Goal: Task Accomplishment & Management: Use online tool/utility

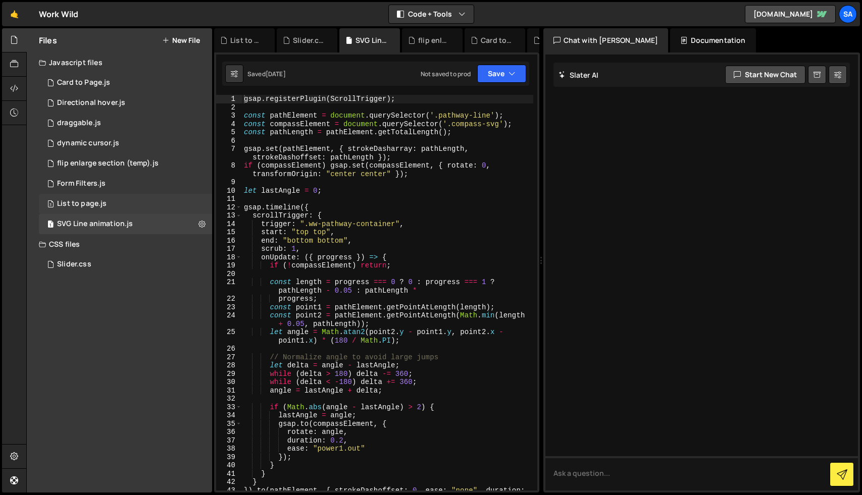
click at [92, 205] on div "List to page.js" at bounding box center [81, 203] width 49 height 9
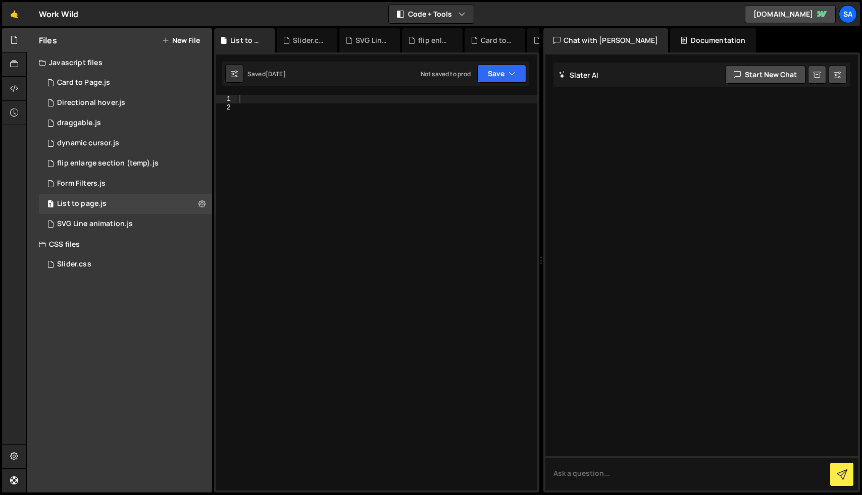
click at [260, 130] on div at bounding box center [387, 301] width 300 height 412
click at [259, 109] on div at bounding box center [387, 301] width 300 height 412
paste textarea "});"
type textarea "});"
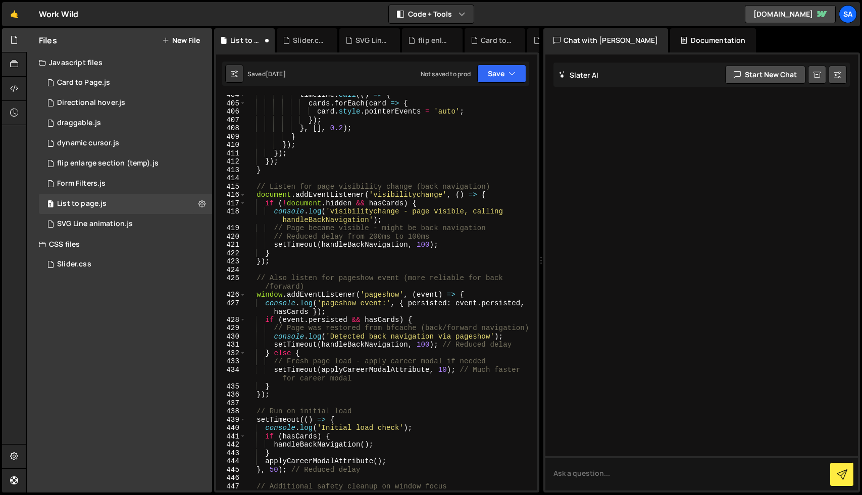
scroll to position [3652, 0]
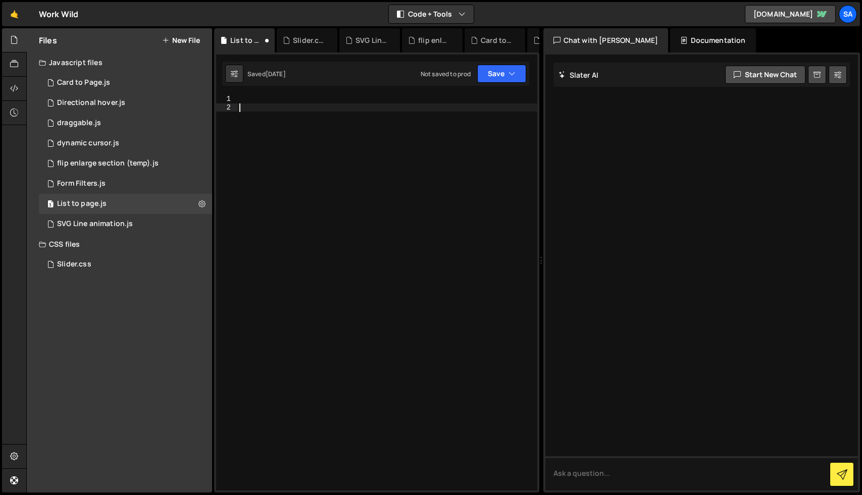
click at [291, 109] on div at bounding box center [387, 301] width 300 height 412
paste textarea "});"
type textarea "});"
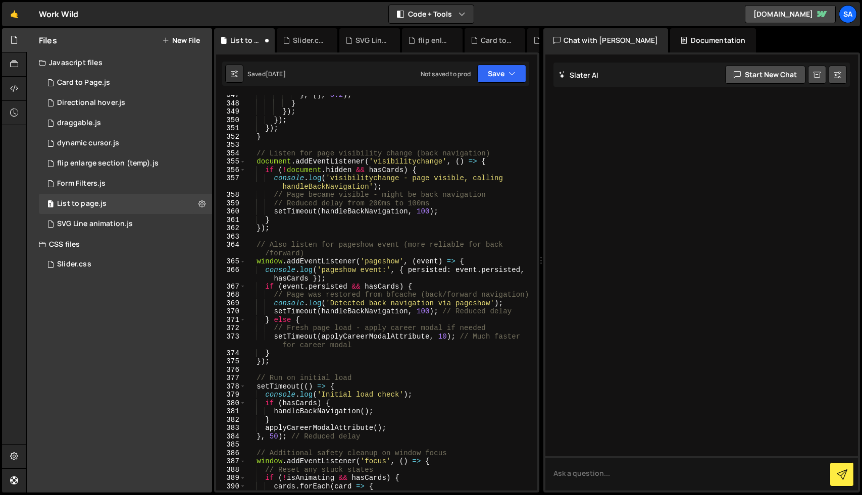
scroll to position [3103, 0]
click at [506, 68] on button "Save" at bounding box center [501, 74] width 49 height 18
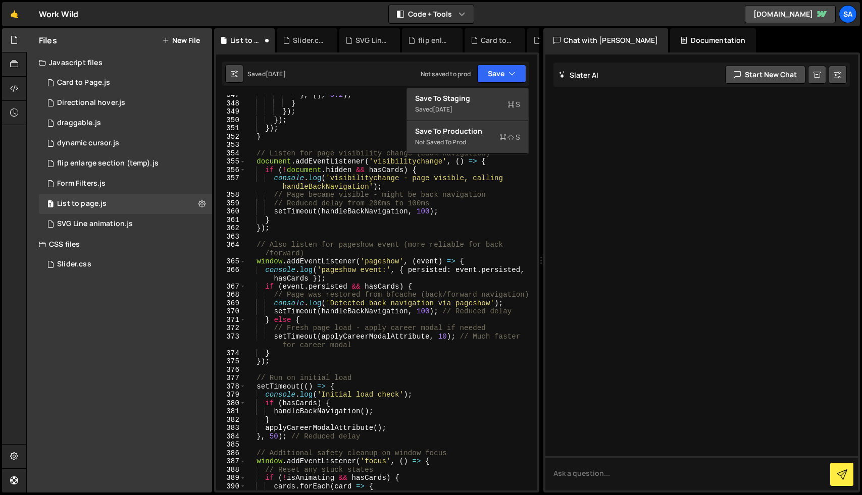
click at [234, 76] on icon at bounding box center [234, 74] width 7 height 10
select select "editor"
select select "ace/theme/monokai"
type input "14"
checkbox input "true"
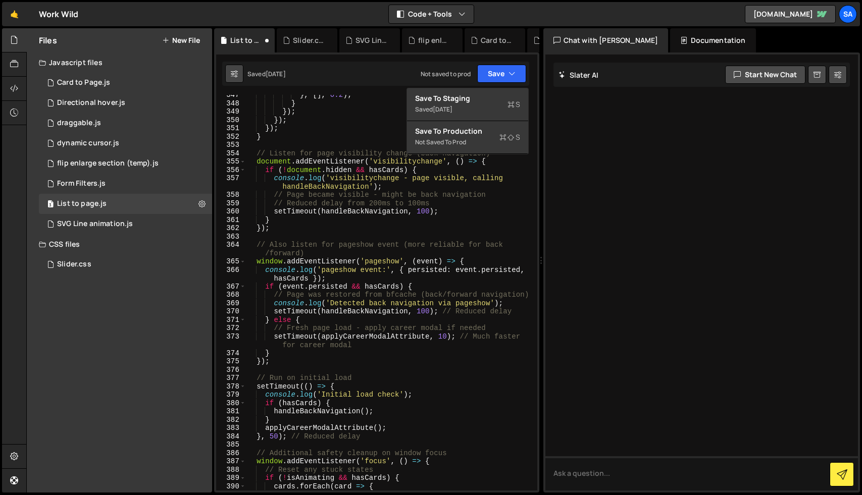
checkbox input "true"
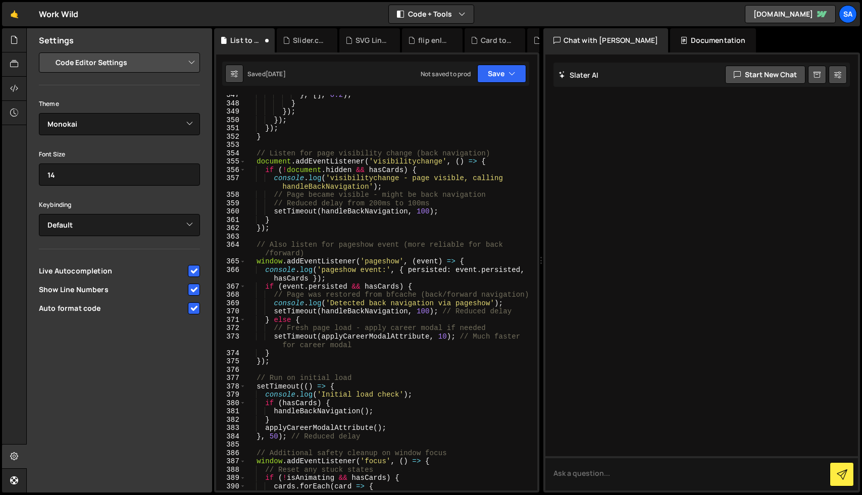
click at [235, 74] on icon at bounding box center [234, 74] width 7 height 10
click at [498, 71] on button "Save" at bounding box center [501, 74] width 49 height 18
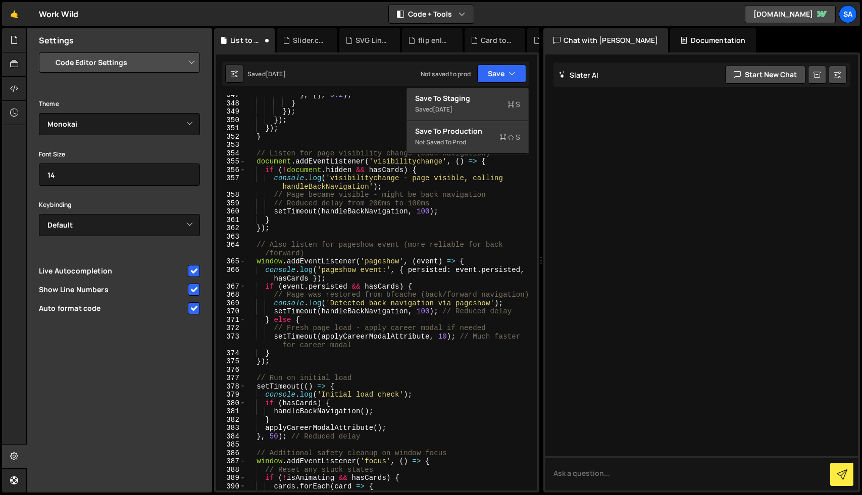
type textarea "});"
click at [355, 127] on div "} , [ ] , 0.2 ) ; } }) ; }) ; }) ; } // Listen for page visibility change (back…" at bounding box center [389, 297] width 287 height 412
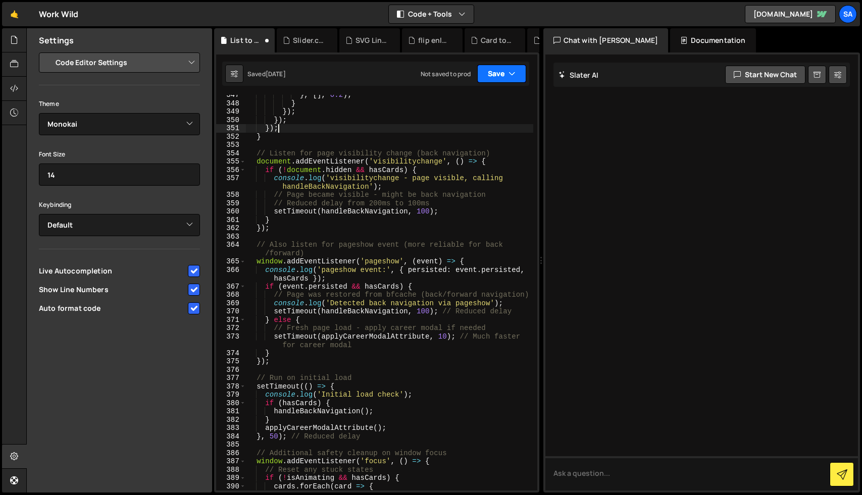
click at [488, 80] on button "Save" at bounding box center [501, 74] width 49 height 18
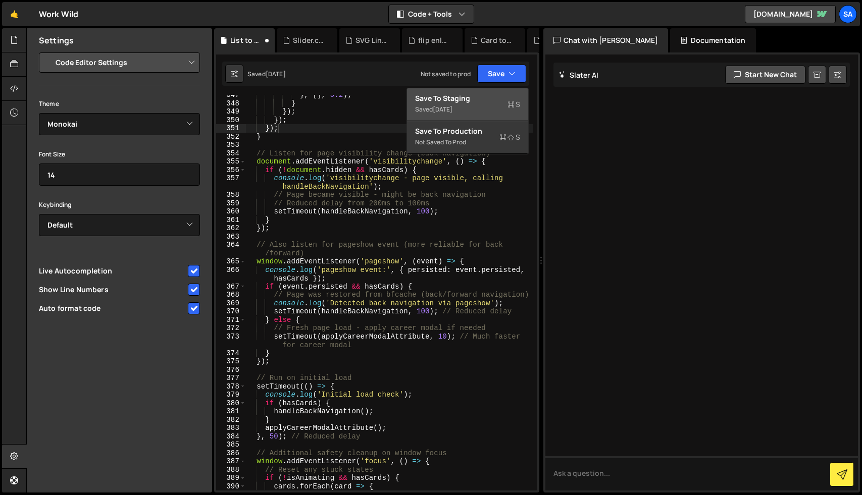
click at [480, 106] on div "Saved [DATE]" at bounding box center [467, 109] width 105 height 12
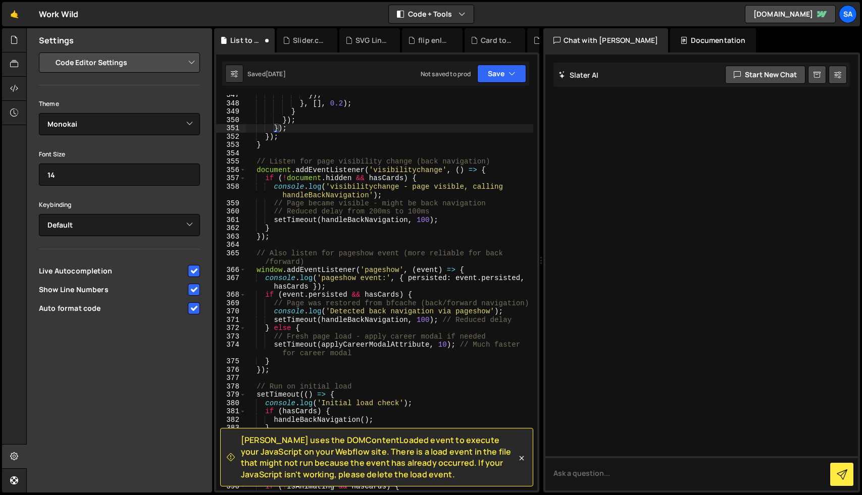
scroll to position [3086, 0]
click at [14, 44] on icon at bounding box center [14, 39] width 8 height 11
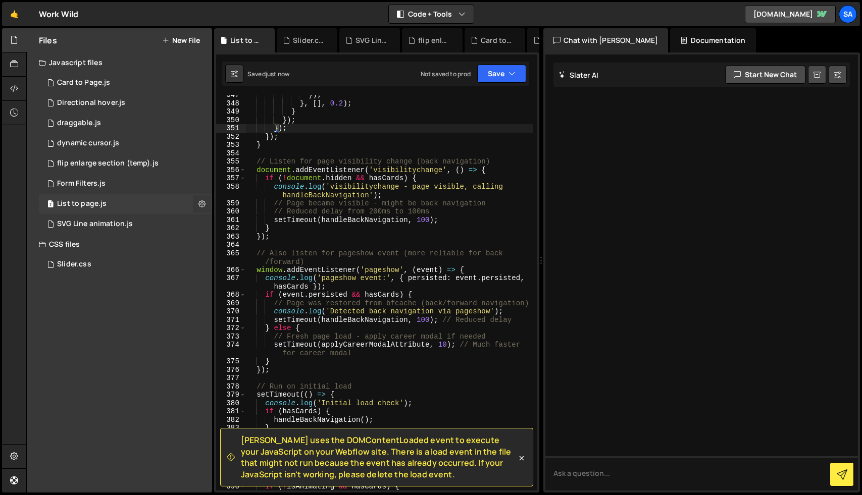
click at [202, 205] on icon at bounding box center [201, 204] width 7 height 10
type input "List to page"
radio input "true"
checkbox input "true"
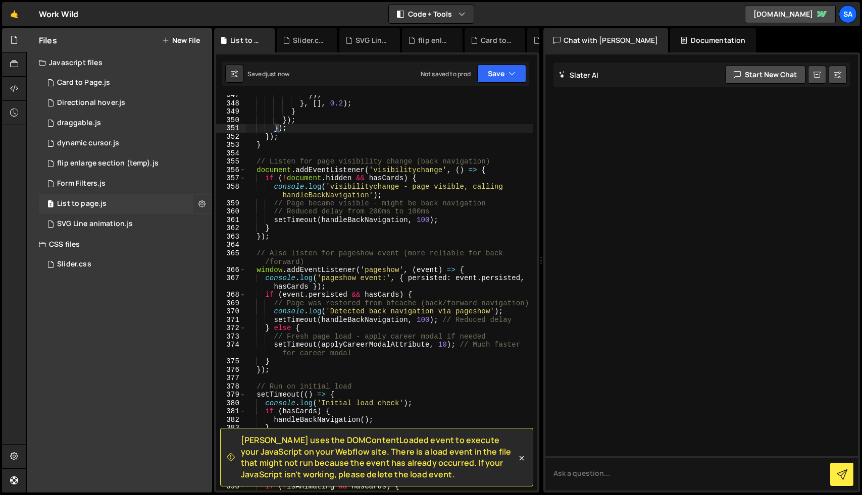
checkbox input "true"
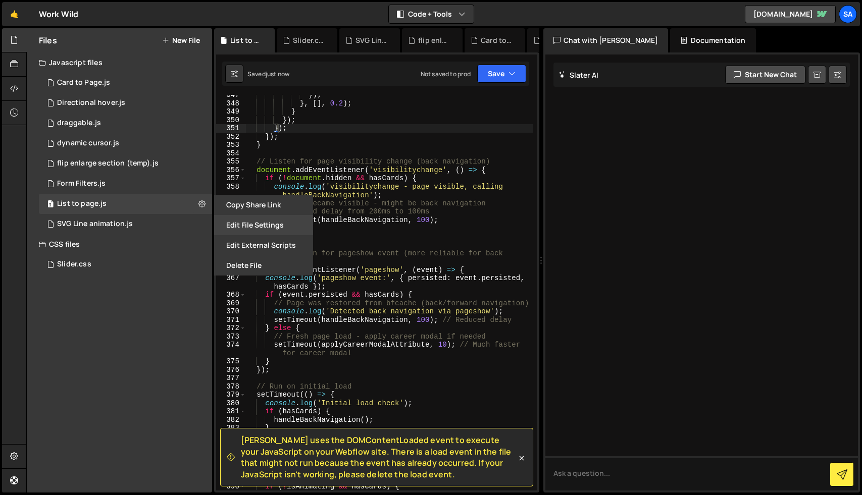
click at [251, 221] on button "Edit File Settings" at bounding box center [263, 225] width 99 height 20
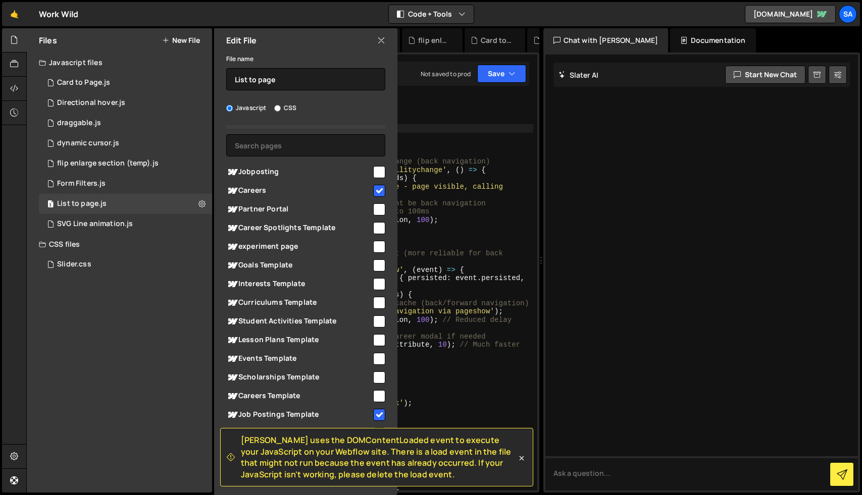
scroll to position [32, 0]
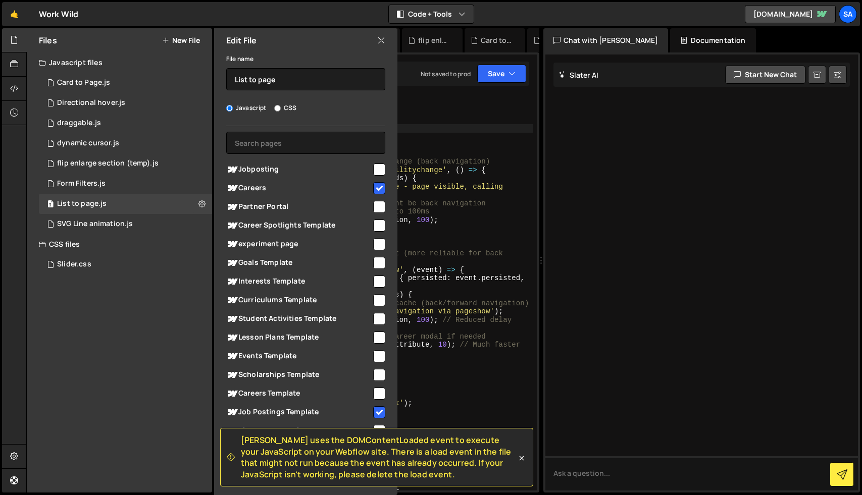
click at [375, 187] on input "checkbox" at bounding box center [379, 188] width 12 height 12
checkbox input "false"
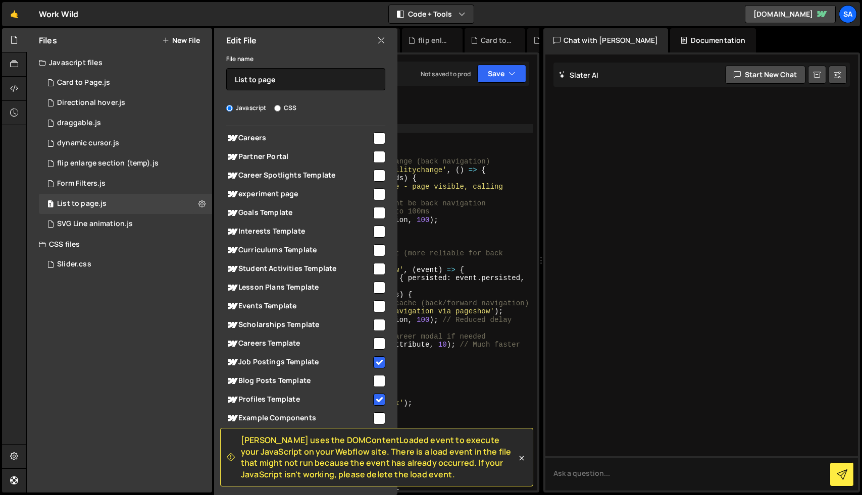
scroll to position [109, 0]
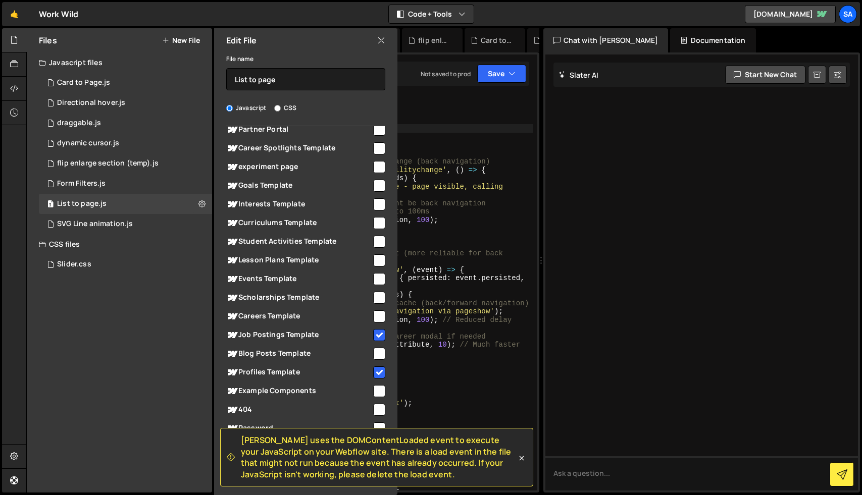
click at [376, 333] on input "checkbox" at bounding box center [379, 335] width 12 height 12
checkbox input "false"
click at [377, 376] on input "checkbox" at bounding box center [379, 372] width 12 height 12
checkbox input "false"
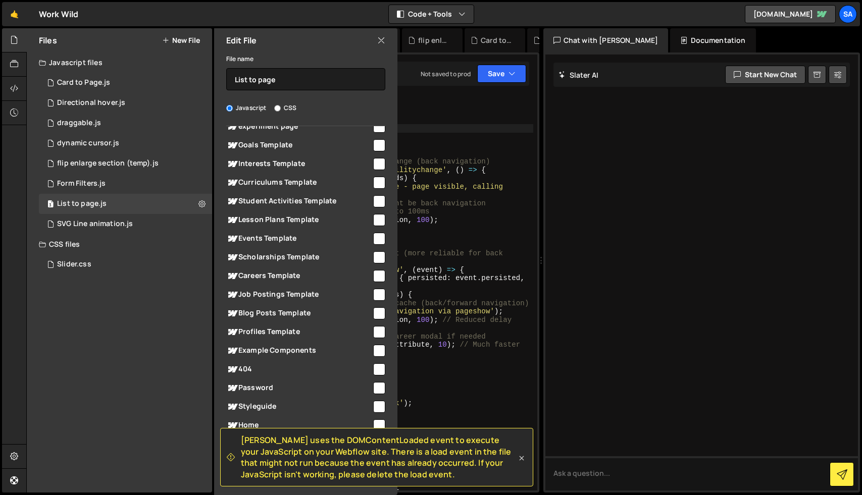
click at [520, 460] on icon at bounding box center [521, 458] width 10 height 10
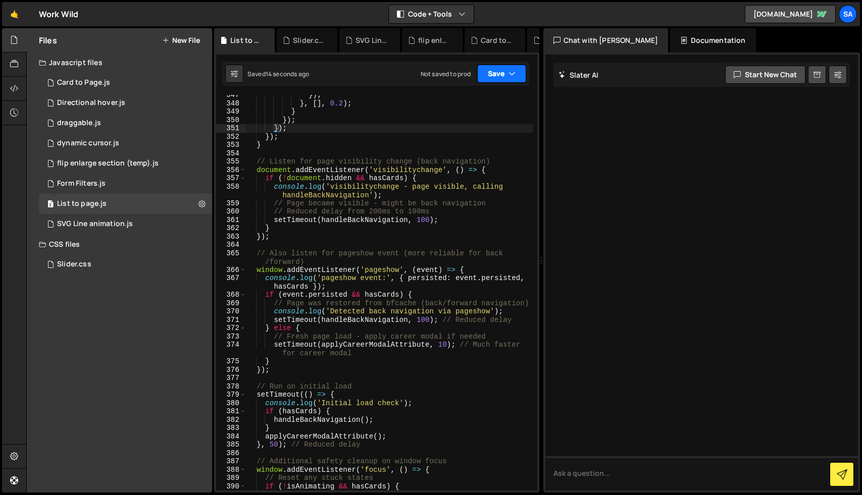
click at [489, 77] on button "Save" at bounding box center [501, 74] width 49 height 18
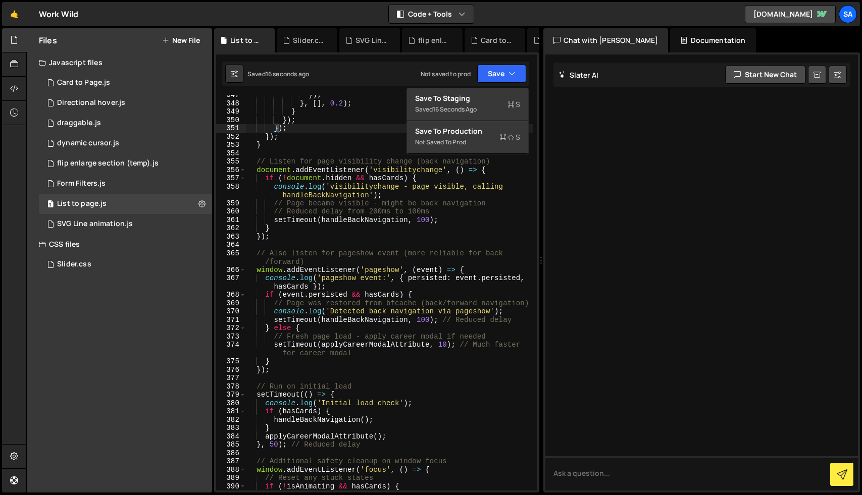
click at [351, 77] on div "Saved 16 seconds ago Not saved to prod Upgrade to Edit Save Save to Staging S S…" at bounding box center [375, 74] width 307 height 24
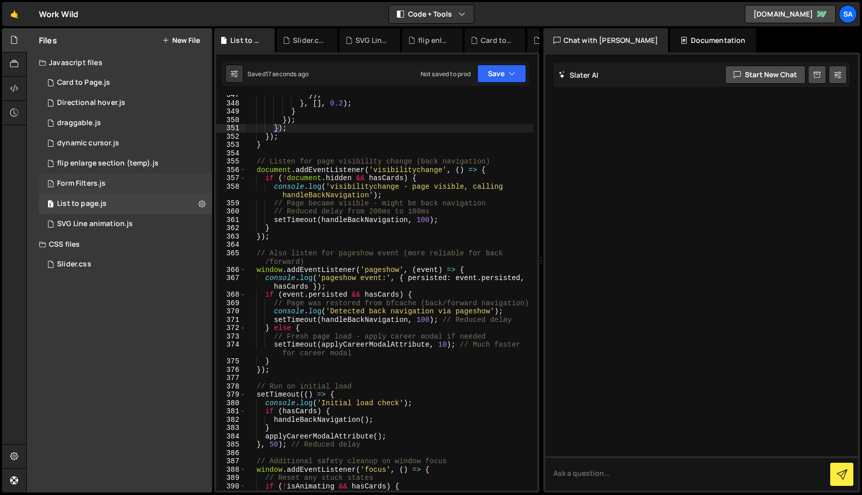
click at [129, 188] on div "1 Form Filters.js 0" at bounding box center [125, 184] width 173 height 20
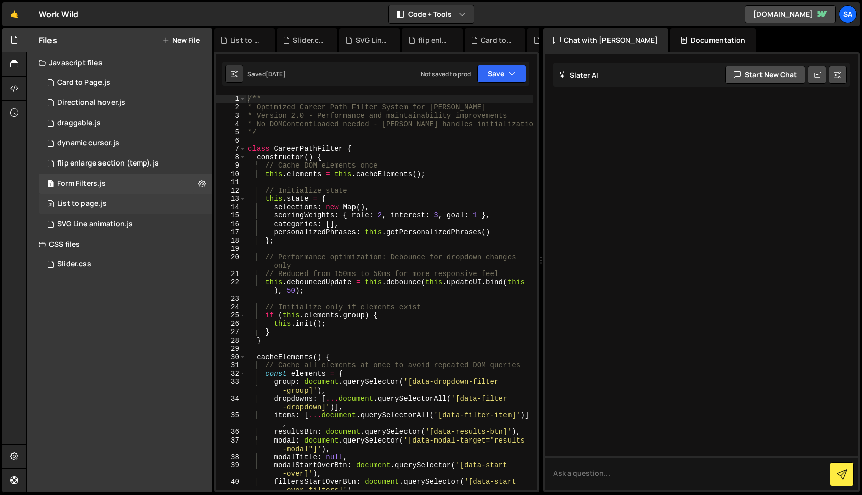
click at [122, 199] on div "3 List to page.js 0" at bounding box center [125, 204] width 173 height 20
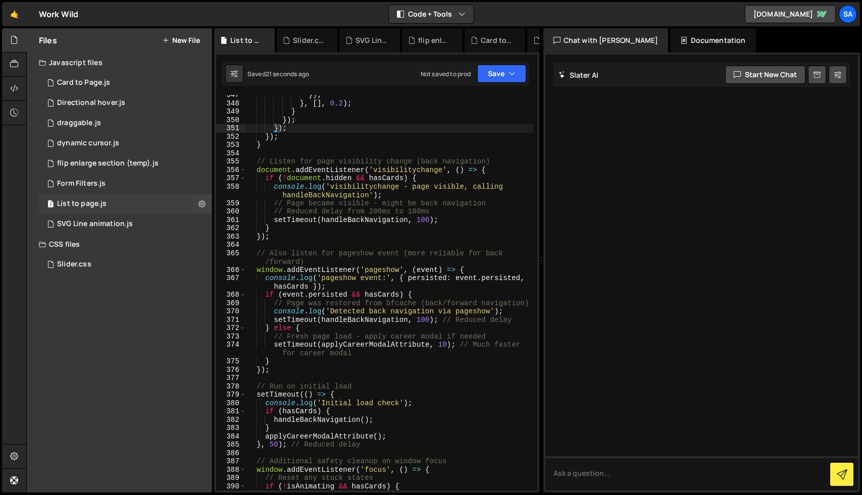
scroll to position [0, 0]
click at [205, 202] on icon at bounding box center [201, 204] width 7 height 10
type input "List to page"
radio input "true"
checkbox input "true"
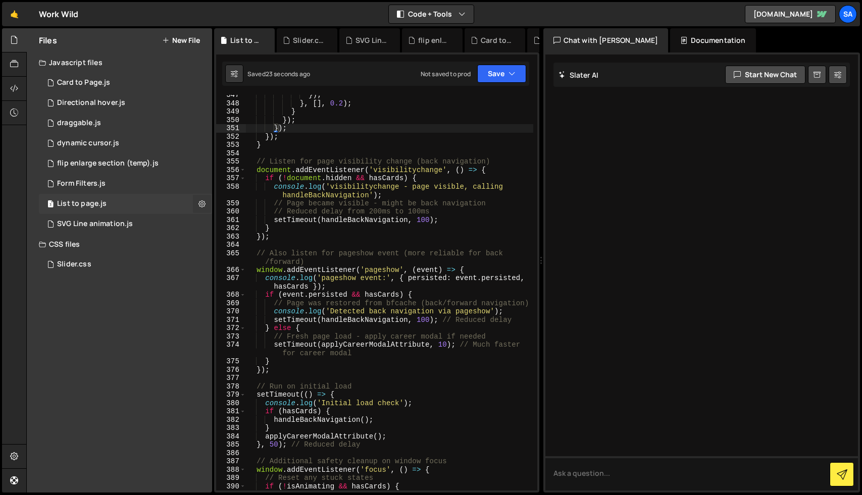
checkbox input "true"
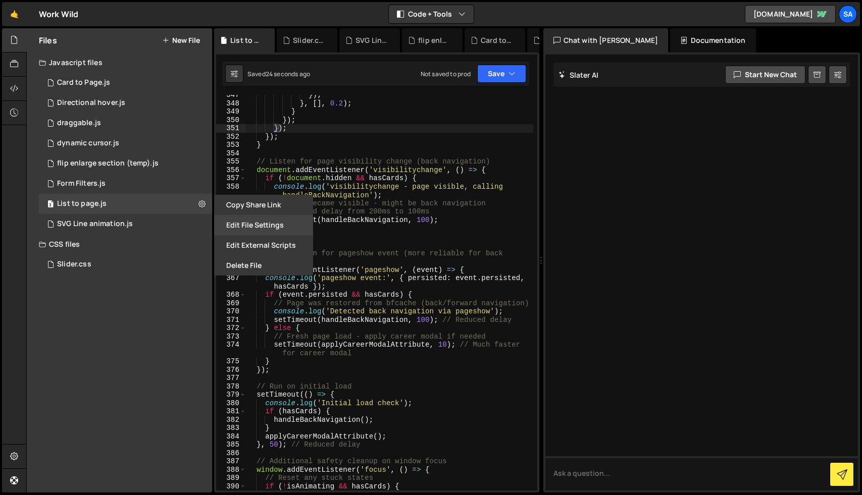
click at [257, 229] on button "Edit File Settings" at bounding box center [263, 225] width 99 height 20
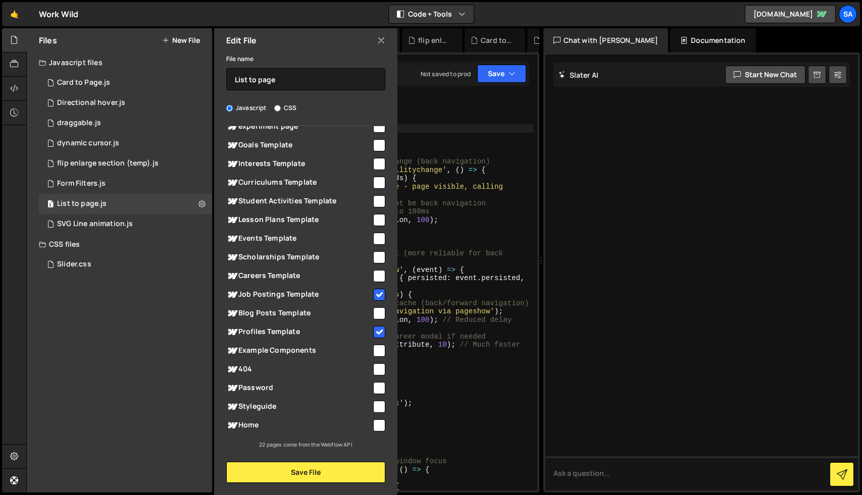
click at [381, 289] on div "Global (All Pages) Jobposting" at bounding box center [305, 287] width 183 height 323
click at [378, 295] on input "checkbox" at bounding box center [379, 295] width 12 height 12
checkbox input "false"
click at [376, 330] on input "checkbox" at bounding box center [379, 332] width 12 height 12
checkbox input "false"
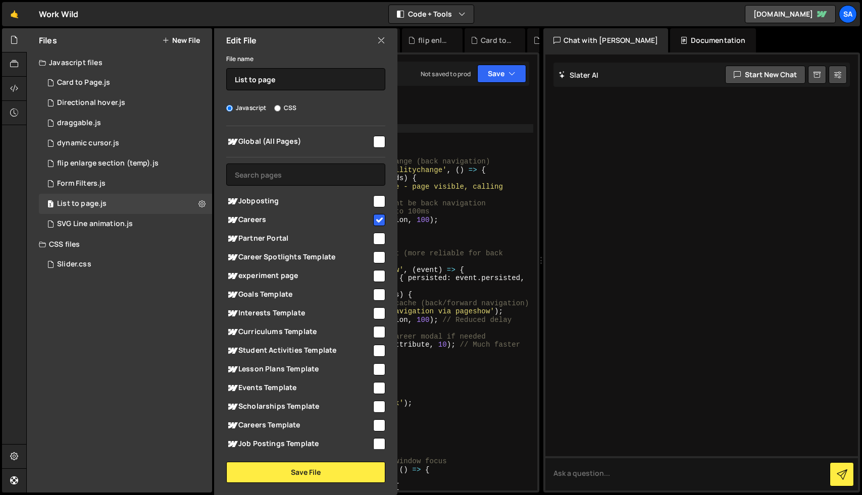
click at [375, 222] on input "checkbox" at bounding box center [379, 220] width 12 height 12
checkbox input "false"
click at [324, 478] on button "Save File" at bounding box center [305, 472] width 159 height 21
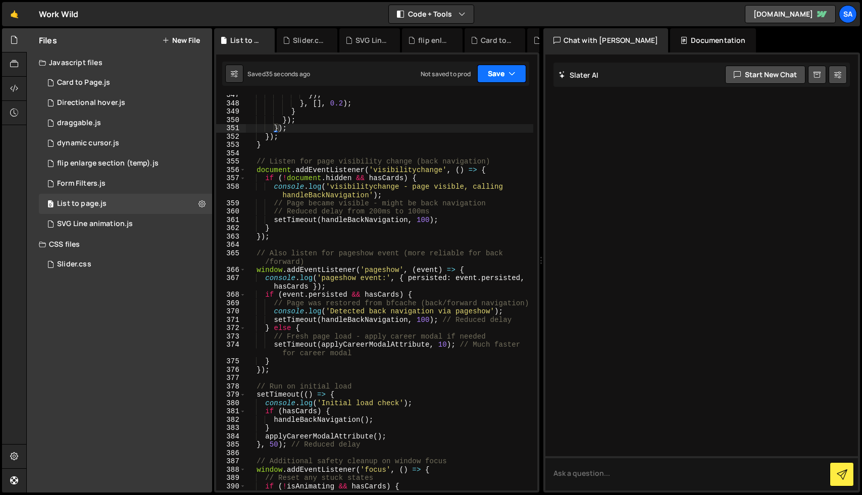
click at [514, 74] on icon "button" at bounding box center [511, 74] width 7 height 10
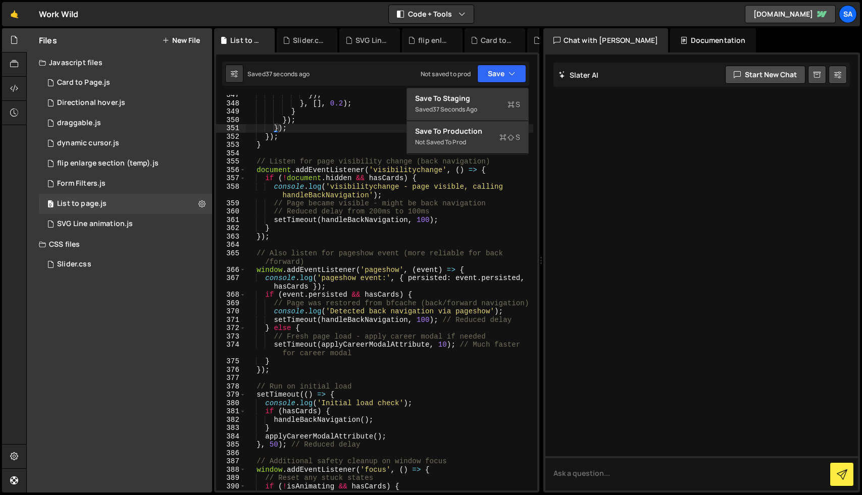
click at [274, 91] on div "1 2 3 4 5 6 7 8 9 10 11 12 13 14 15 16 17 18 19 20 21 22 23 24 25 26 27 28 29 3…" at bounding box center [376, 273] width 325 height 440
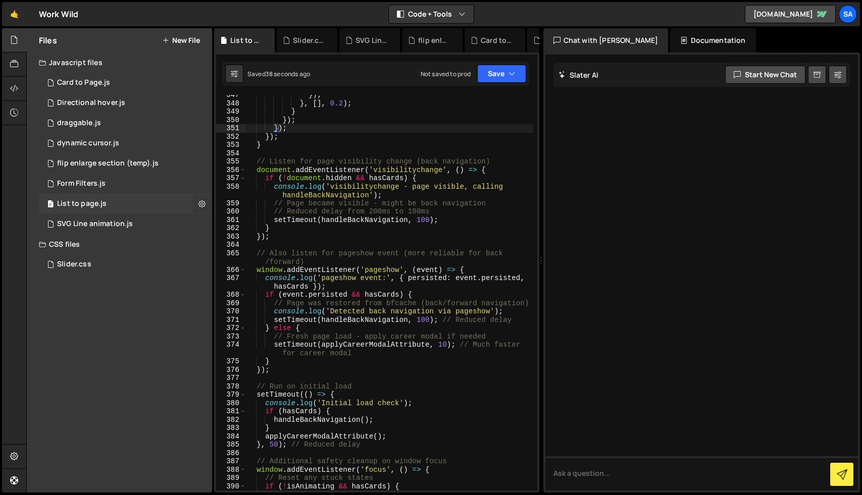
click at [197, 201] on button at bounding box center [202, 204] width 18 height 18
type input "List to page"
radio input "true"
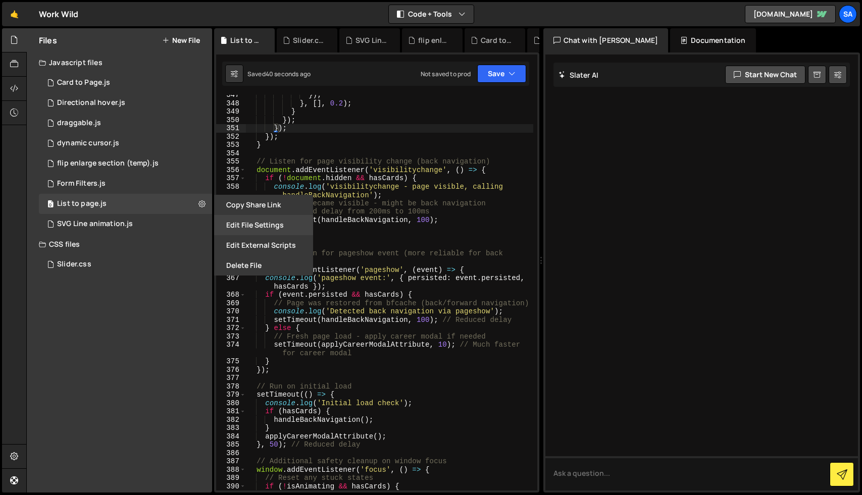
click at [265, 230] on button "Edit File Settings" at bounding box center [263, 225] width 99 height 20
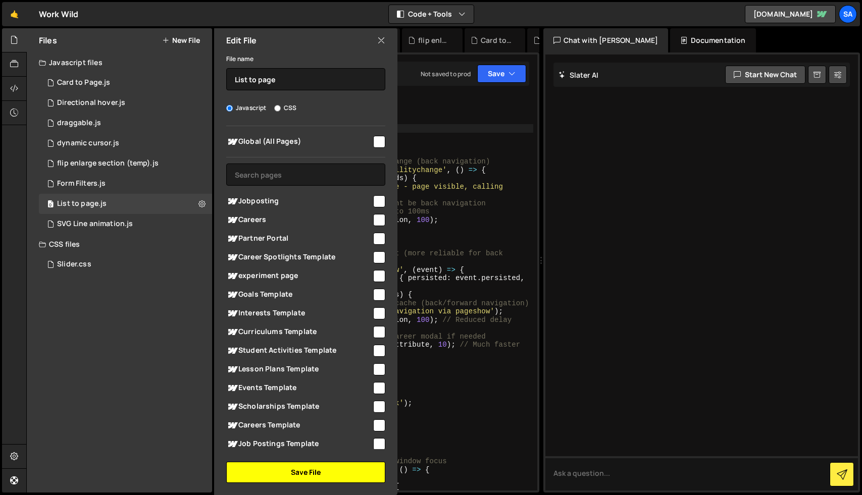
click at [313, 471] on button "Save File" at bounding box center [305, 472] width 159 height 21
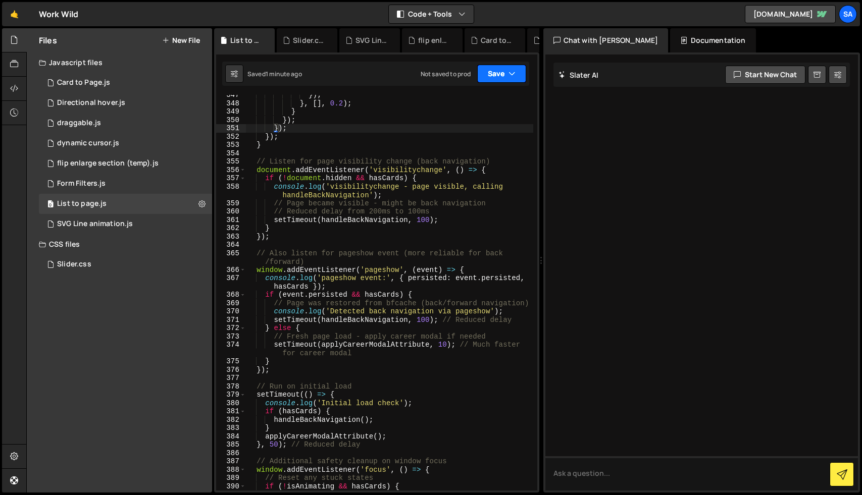
click at [497, 80] on button "Save" at bounding box center [501, 74] width 49 height 18
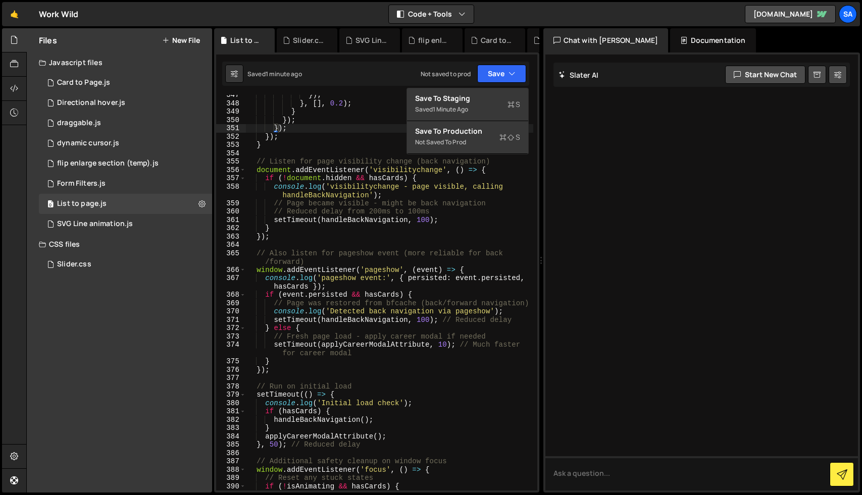
type textarea "});"
click at [304, 129] on div "}) ; } , [ ] , 0.2 ) ; } }) ; }) ; }) ; } // Listen for page visibility change …" at bounding box center [389, 297] width 287 height 412
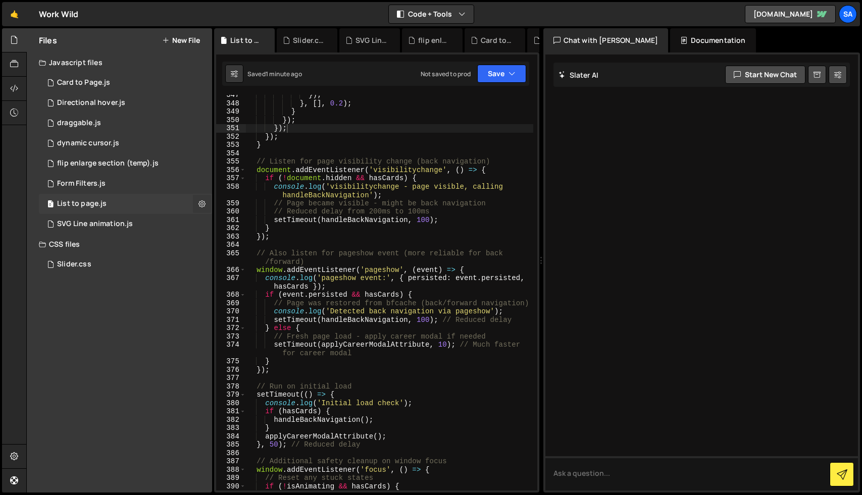
click at [200, 202] on icon at bounding box center [201, 204] width 7 height 10
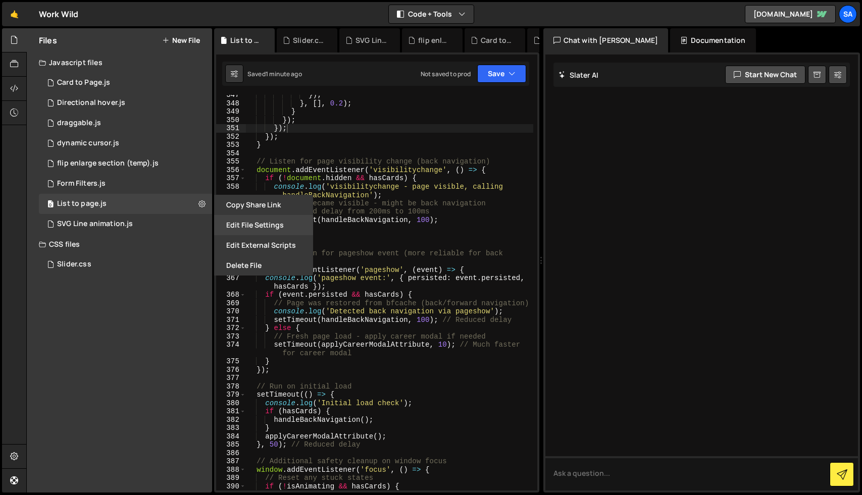
click at [242, 228] on button "Edit File Settings" at bounding box center [263, 225] width 99 height 20
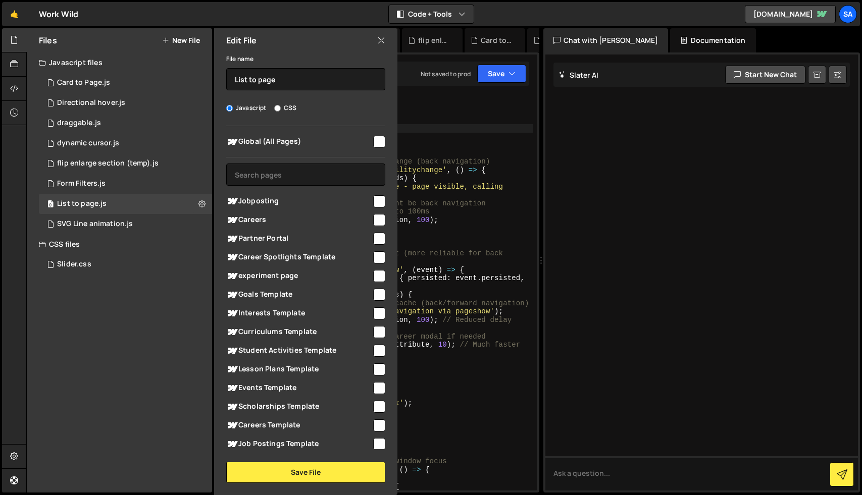
click at [379, 220] on input "checkbox" at bounding box center [379, 220] width 12 height 12
checkbox input "true"
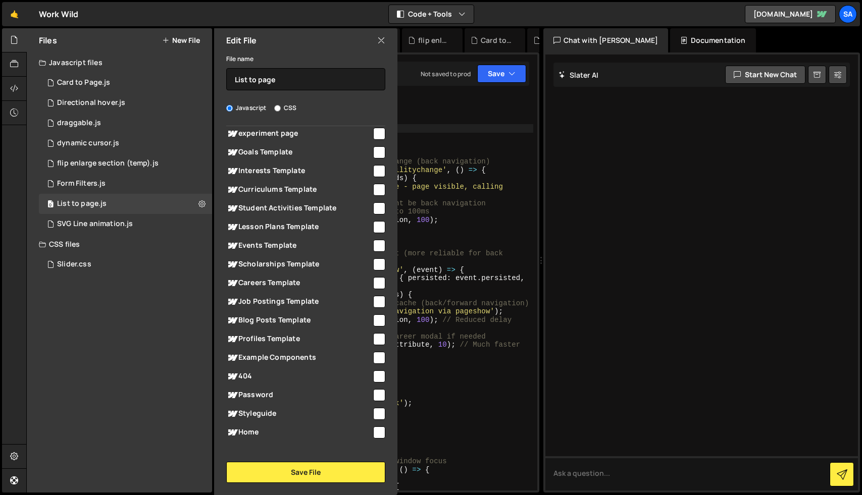
scroll to position [149, 0]
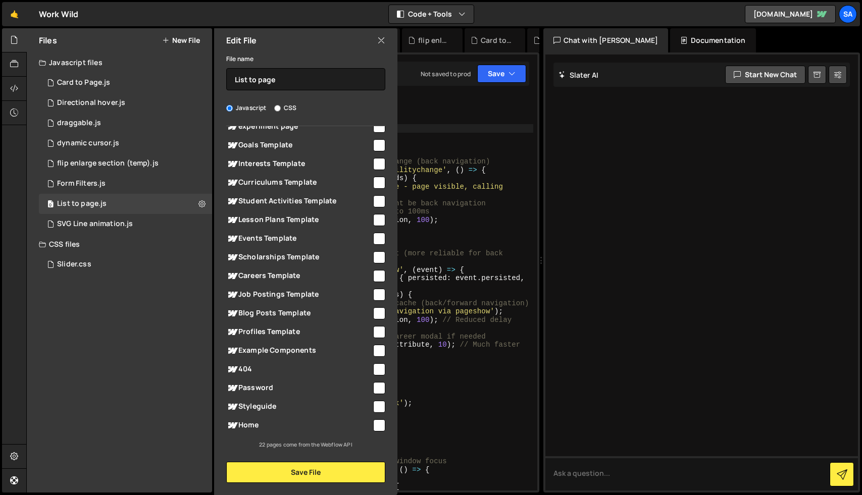
click at [376, 427] on input "checkbox" at bounding box center [379, 425] width 12 height 12
checkbox input "true"
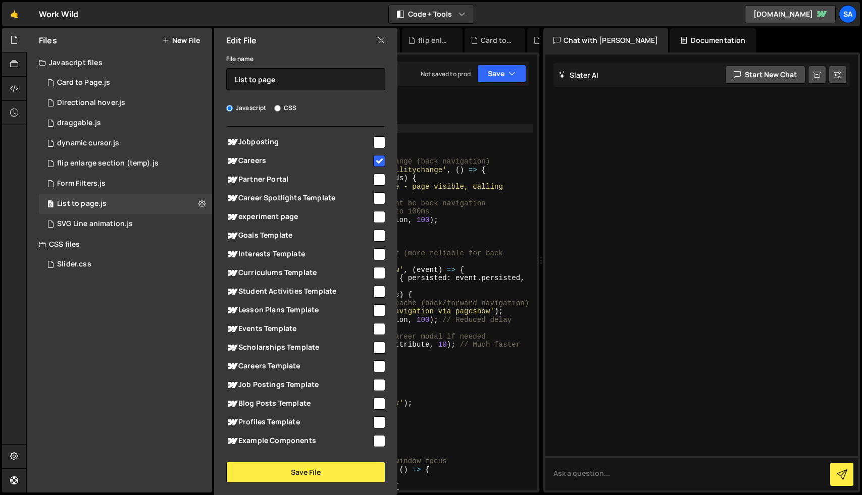
scroll to position [0, 0]
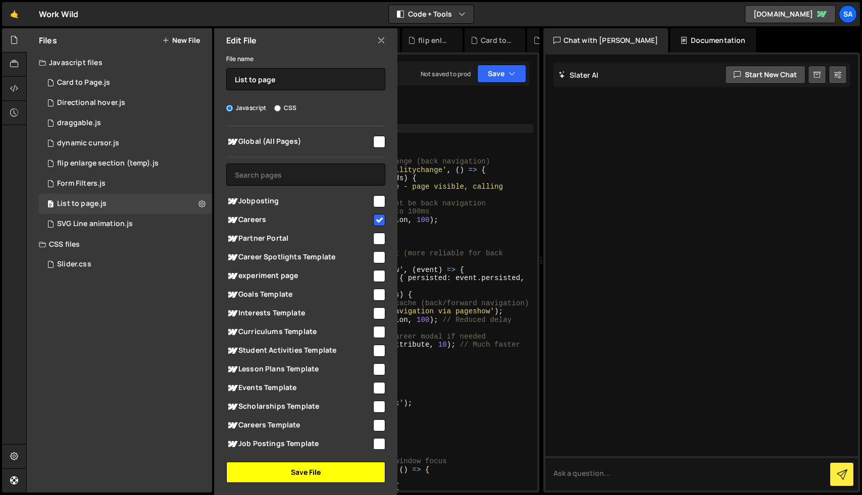
click at [331, 470] on button "Save File" at bounding box center [305, 472] width 159 height 21
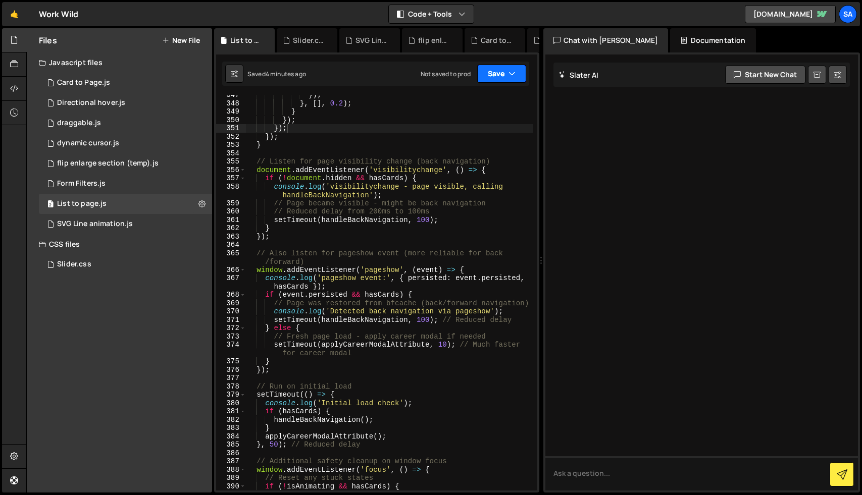
click at [502, 68] on button "Save" at bounding box center [501, 74] width 49 height 18
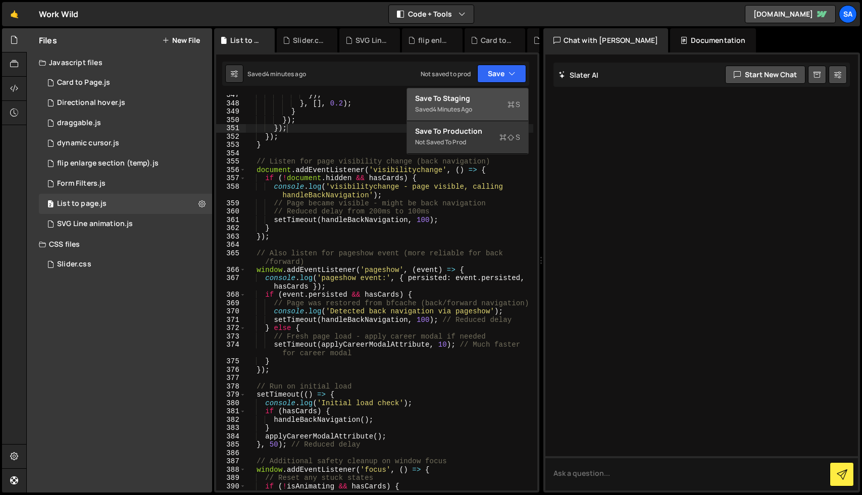
click at [487, 93] on div "Save to Staging S" at bounding box center [467, 98] width 105 height 10
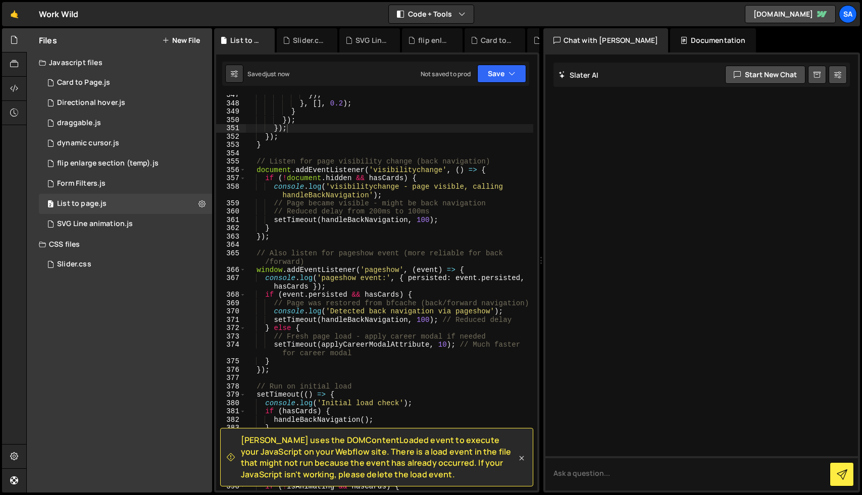
click at [522, 461] on icon at bounding box center [521, 458] width 10 height 10
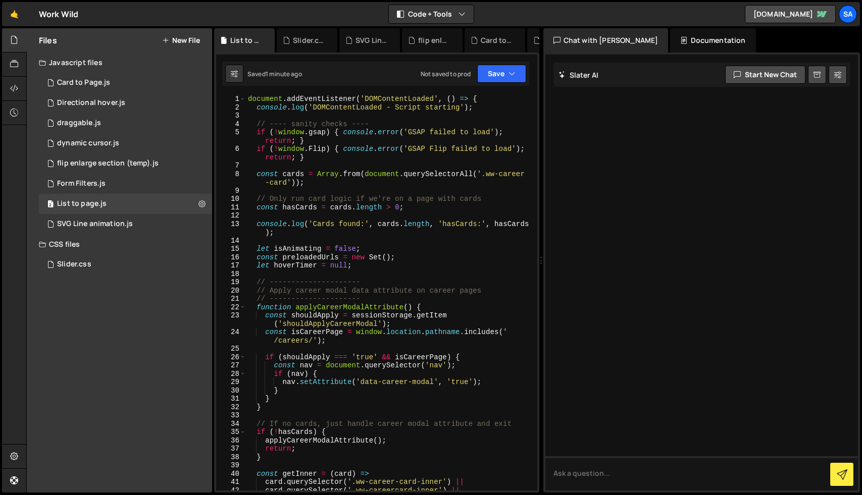
click at [373, 206] on div "document . addEventListener ( 'DOMContentLoaded' , ( ) => { console . log ( 'DO…" at bounding box center [389, 301] width 287 height 412
type textarea "});"
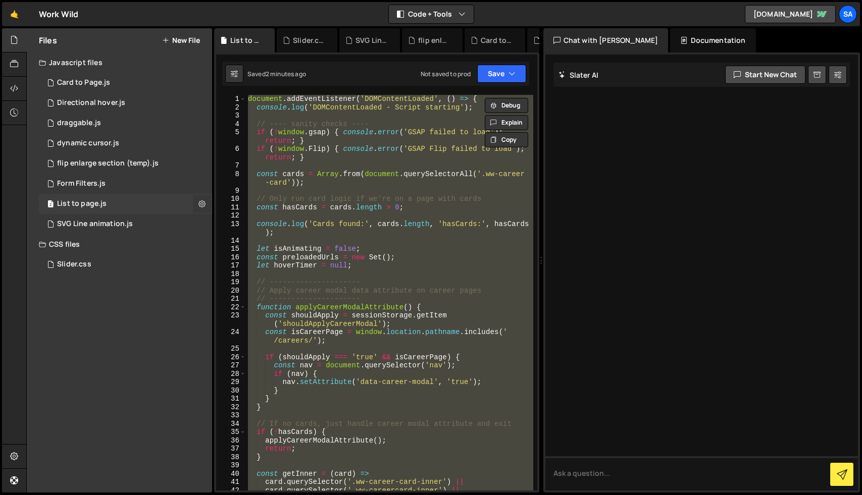
click at [199, 205] on icon at bounding box center [201, 204] width 7 height 10
type input "List to page"
radio input "true"
checkbox input "true"
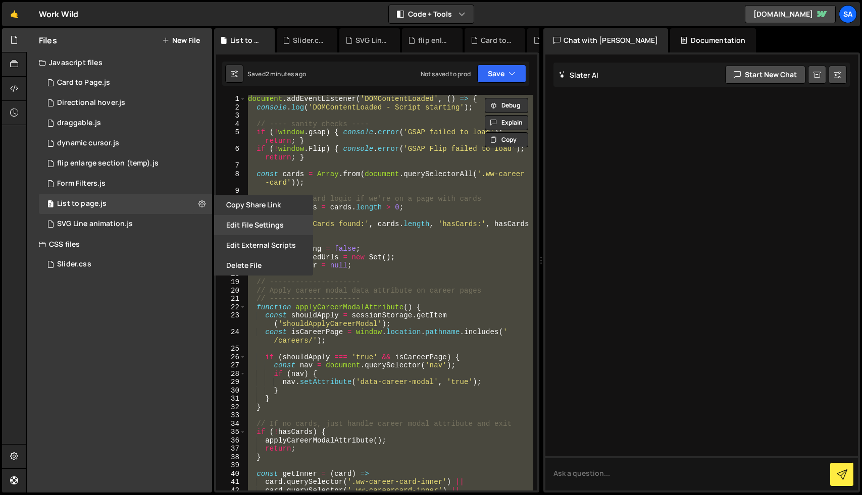
click at [272, 224] on button "Edit File Settings" at bounding box center [263, 225] width 99 height 20
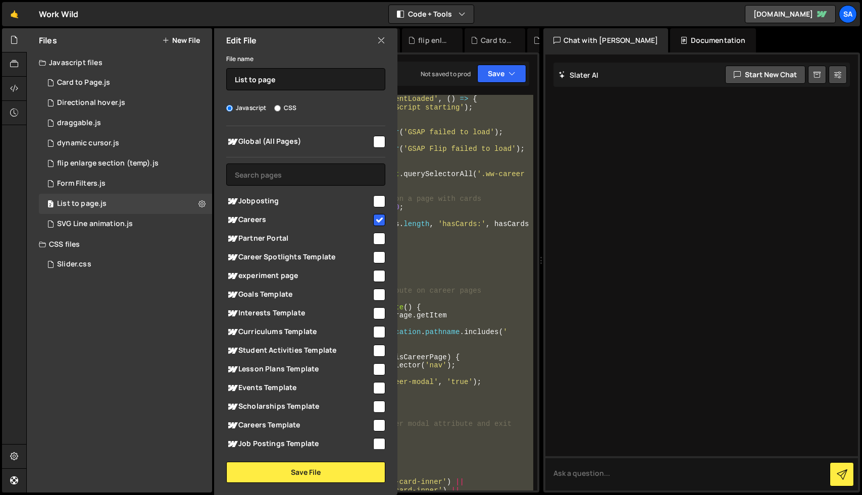
click at [377, 220] on input "checkbox" at bounding box center [379, 220] width 12 height 12
checkbox input "false"
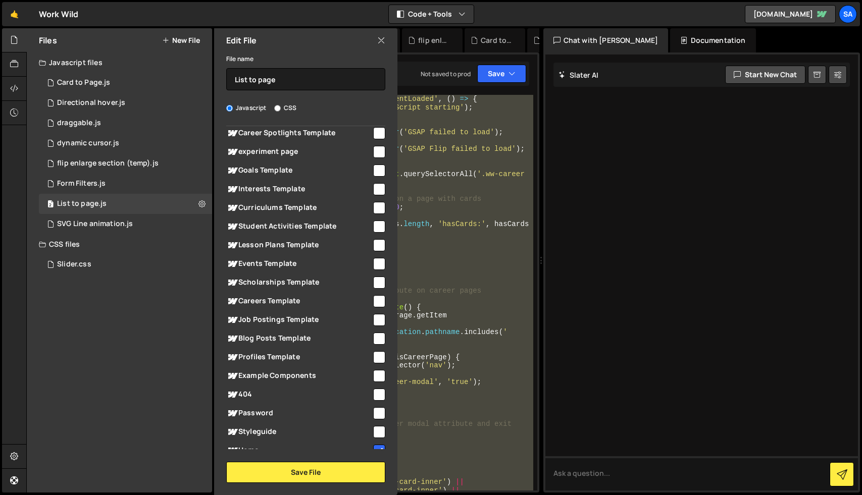
scroll to position [149, 0]
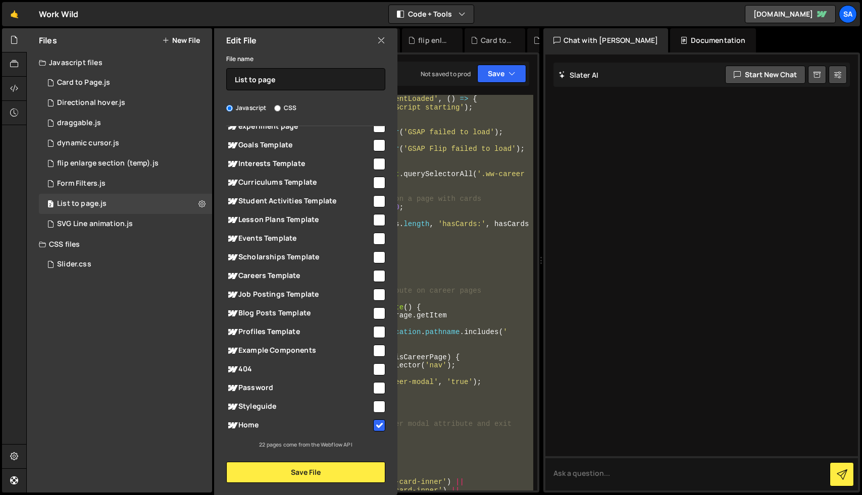
click at [375, 422] on input "checkbox" at bounding box center [379, 425] width 12 height 12
checkbox input "false"
click at [342, 470] on button "Save File" at bounding box center [305, 472] width 159 height 21
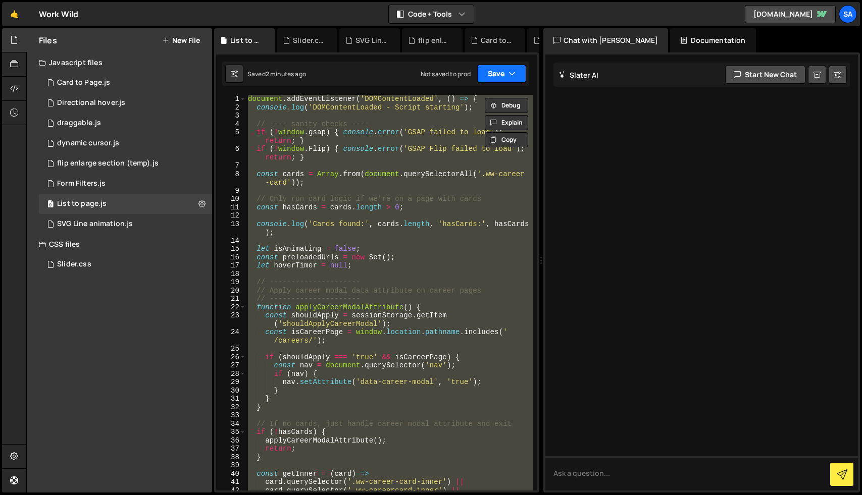
click at [507, 73] on button "Save" at bounding box center [501, 74] width 49 height 18
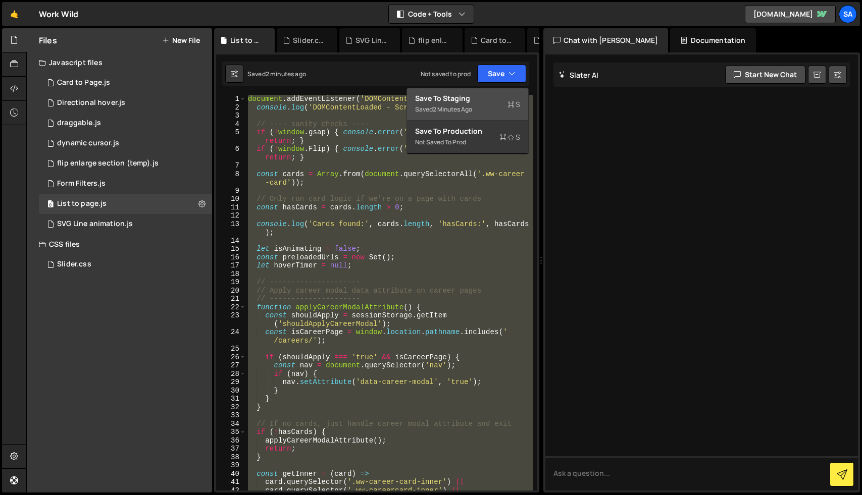
click at [476, 99] on div "Save to Staging S" at bounding box center [467, 98] width 105 height 10
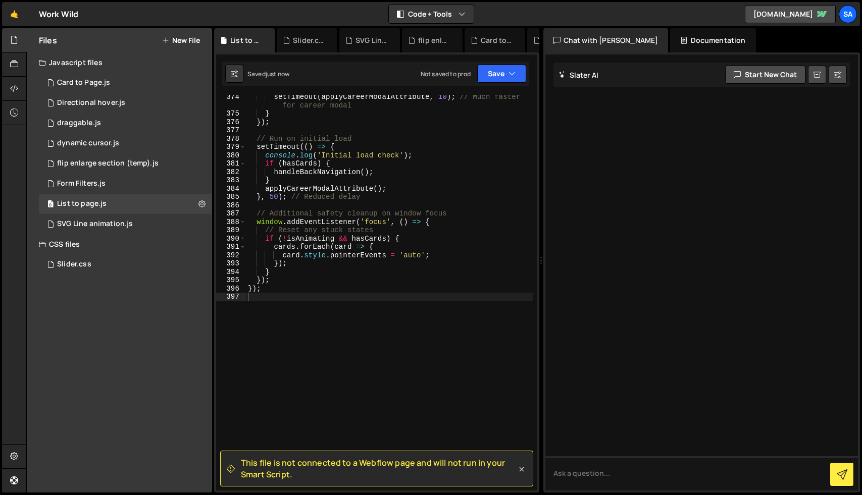
click at [521, 471] on icon at bounding box center [521, 469] width 10 height 10
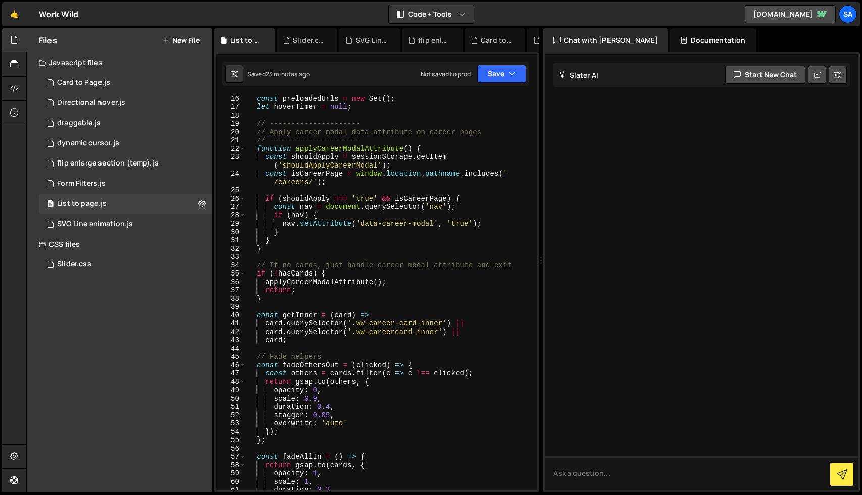
scroll to position [0, 0]
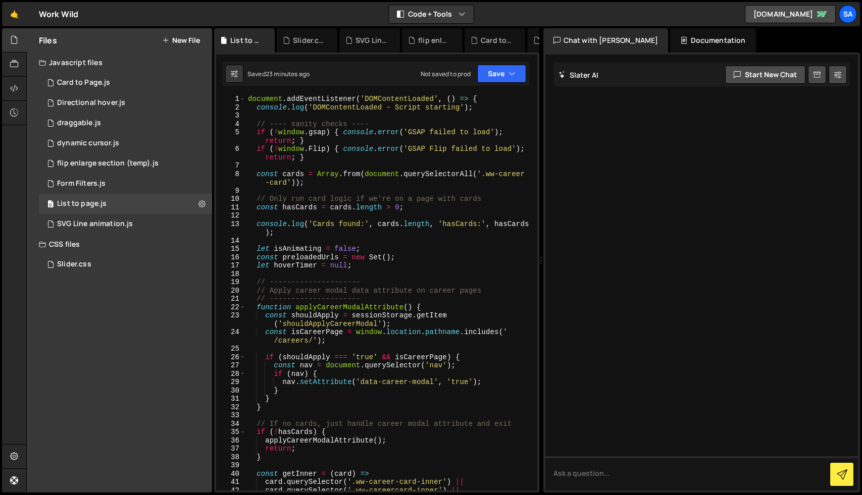
click at [309, 127] on div "document . addEventListener ( 'DOMContentLoaded' , ( ) => { console . log ( 'DO…" at bounding box center [389, 301] width 287 height 412
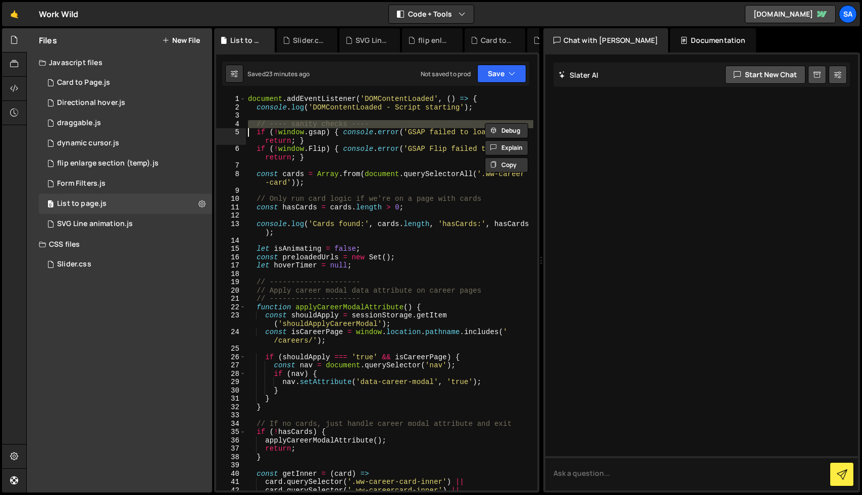
click at [309, 127] on div "document . addEventListener ( 'DOMContentLoaded' , ( ) => { console . log ( 'DO…" at bounding box center [389, 301] width 287 height 412
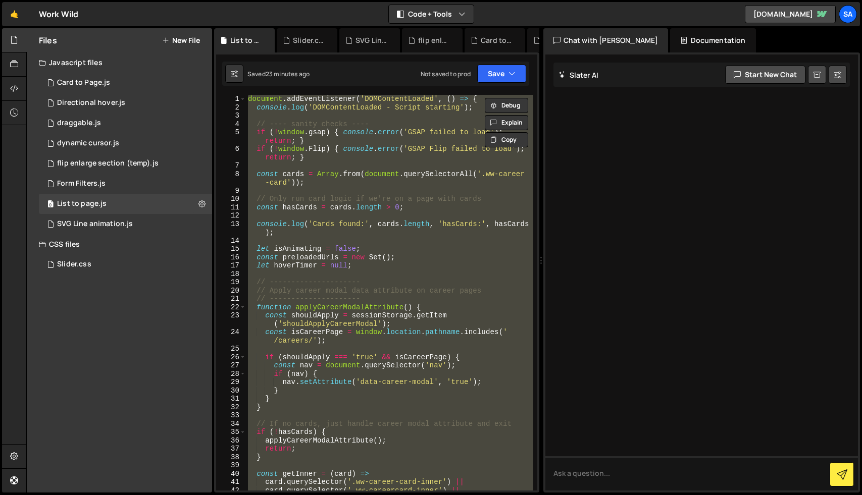
paste textarea ", [], 0.3);"
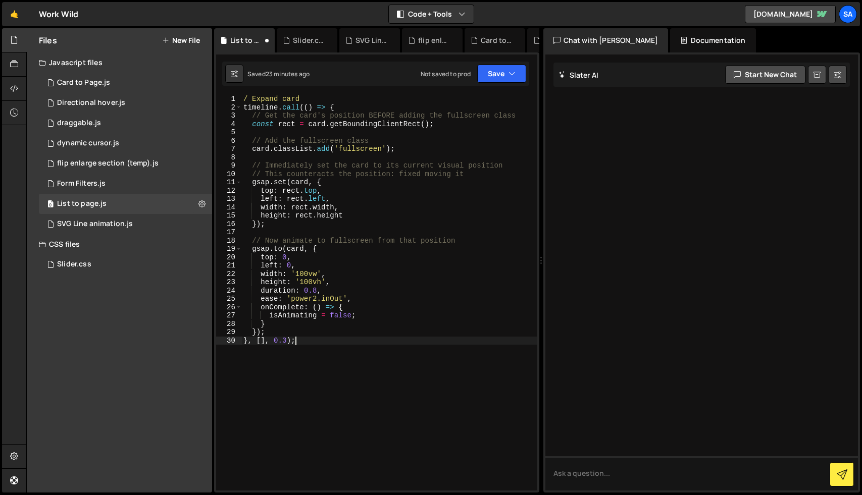
type textarea "});"
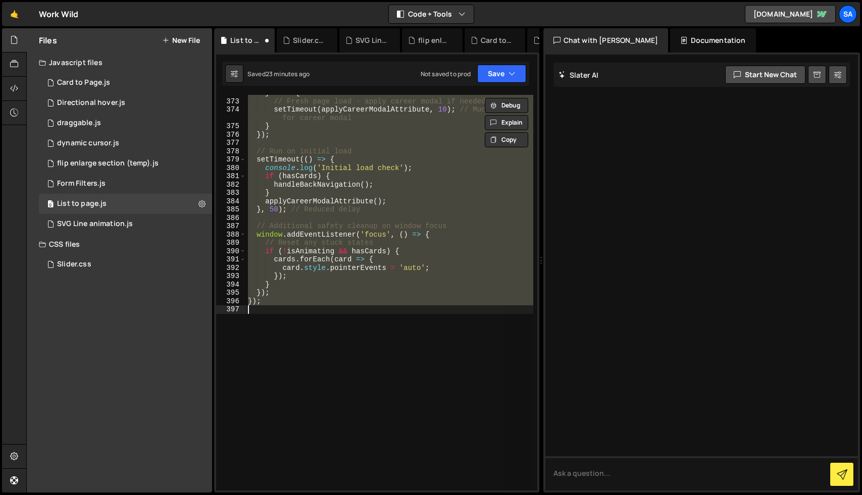
click at [305, 329] on div "} else { // Fresh page load - apply career modal if needed setTimeout ( applyCa…" at bounding box center [389, 293] width 287 height 396
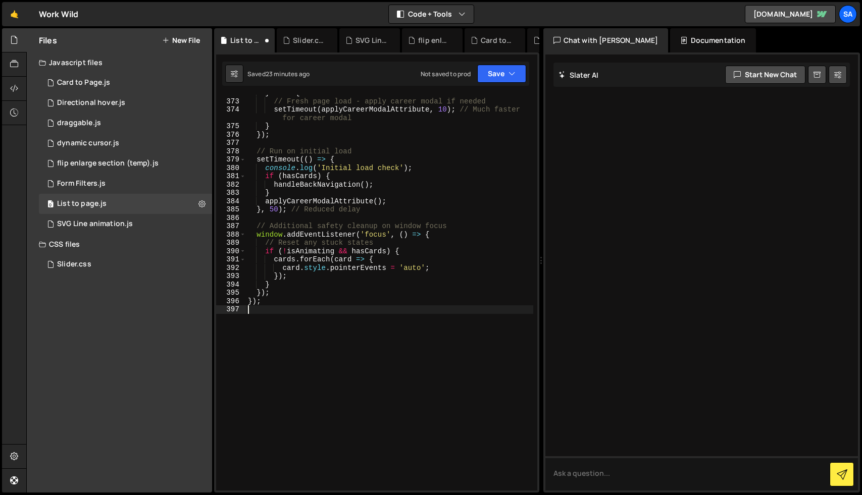
click at [305, 329] on div "} else { // Fresh page load - apply career modal if needed setTimeout ( applyCa…" at bounding box center [389, 295] width 287 height 412
click at [369, 193] on div "} else { // Fresh page load - apply career modal if needed setTimeout ( applyCa…" at bounding box center [389, 295] width 287 height 412
type textarea "});"
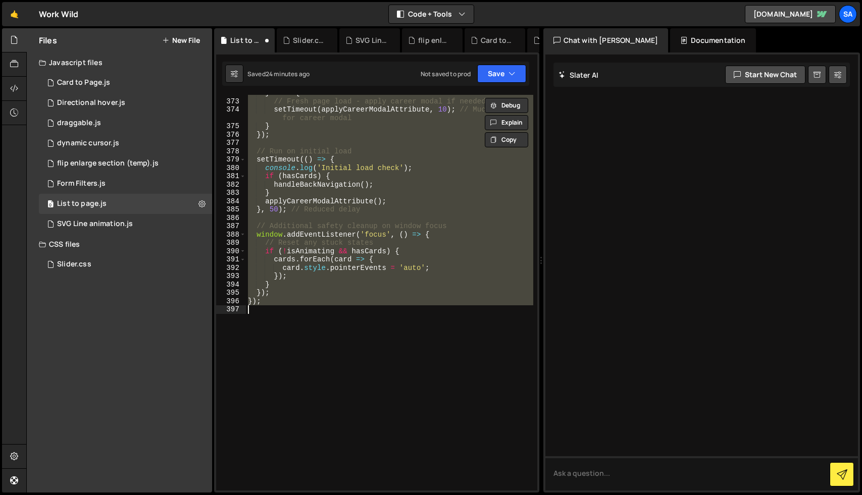
paste textarea
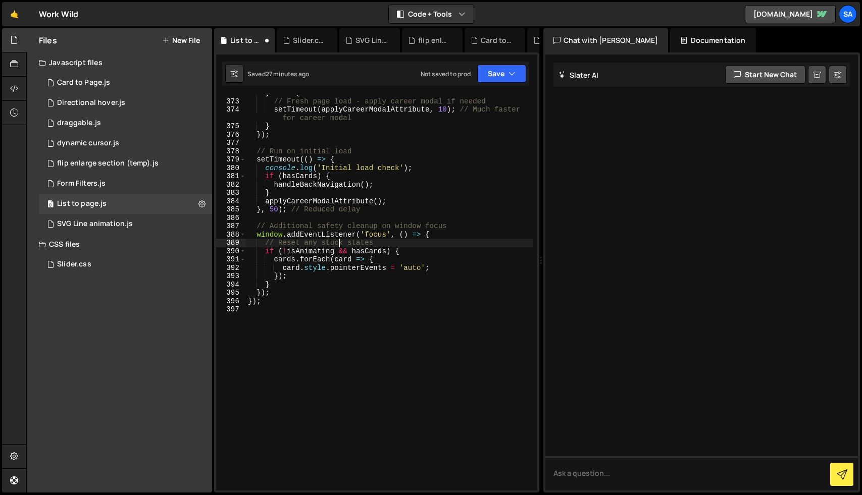
click at [340, 242] on div "} else { // Fresh page load - apply career modal if needed setTimeout ( applyCa…" at bounding box center [389, 295] width 287 height 412
type textarea "});"
